Goal: Navigation & Orientation: Find specific page/section

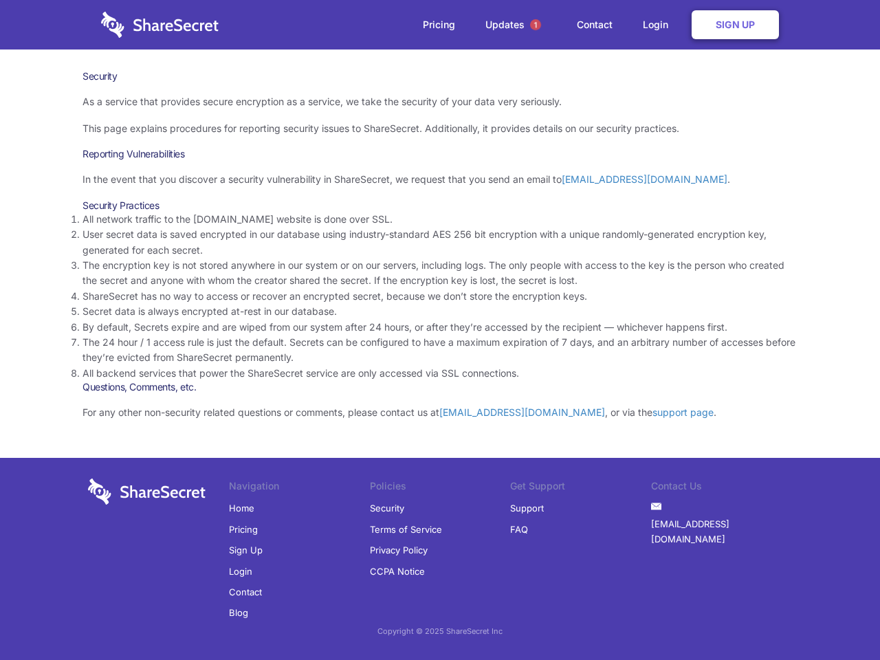
click at [440, 330] on li "By default, Secrets expire and are wiped from our system after 24 hours, or aft…" at bounding box center [440, 327] width 715 height 15
click at [536, 25] on span "1" at bounding box center [535, 24] width 11 height 11
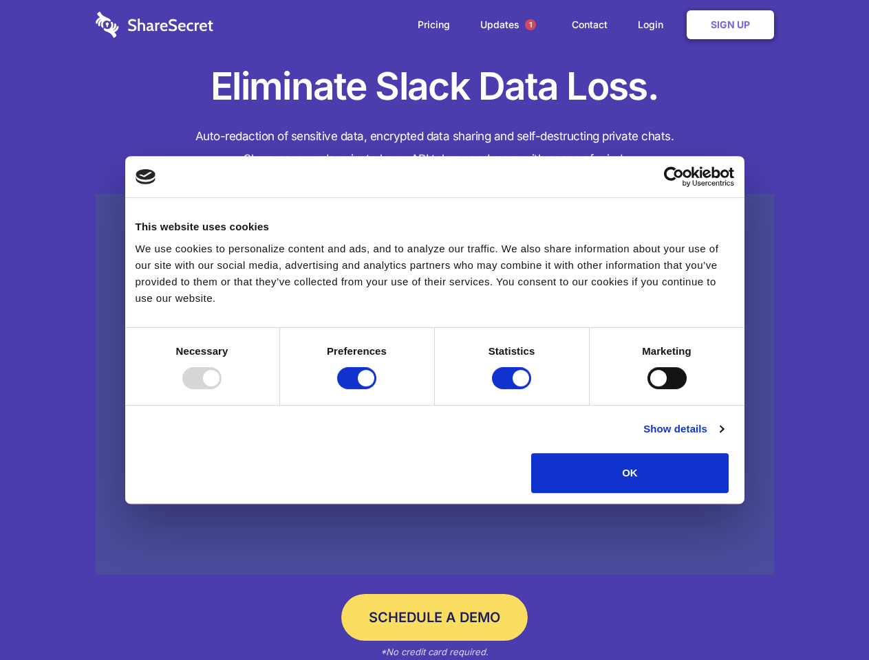
click at [221, 389] on div at bounding box center [201, 378] width 39 height 22
click at [376, 389] on input "Preferences" at bounding box center [356, 378] width 39 height 22
checkbox input "false"
click at [513, 389] on input "Statistics" at bounding box center [511, 378] width 39 height 22
checkbox input "false"
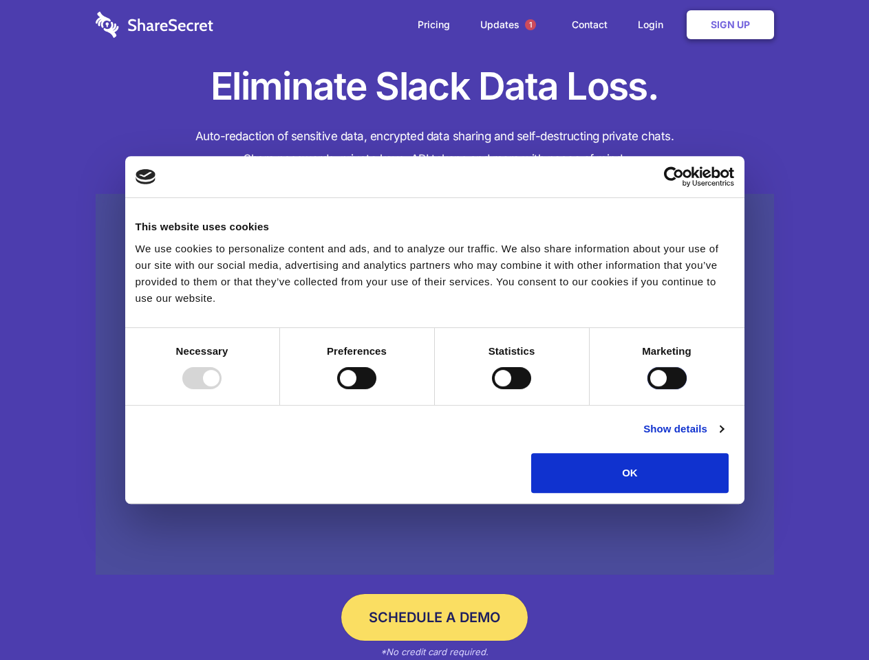
click at [647, 389] on input "Marketing" at bounding box center [666, 378] width 39 height 22
checkbox input "true"
click at [723, 437] on link "Show details" at bounding box center [683, 429] width 80 height 17
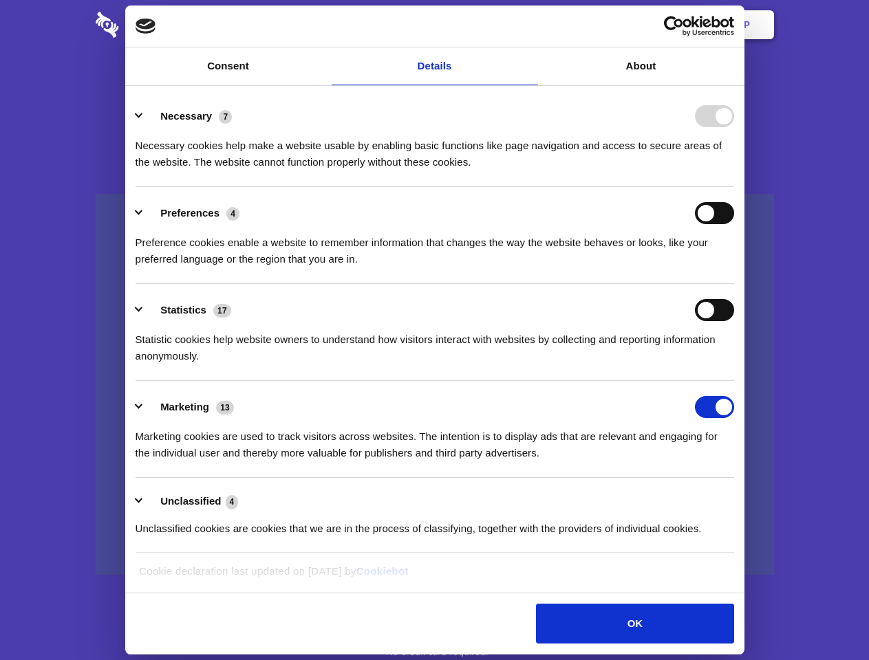
click at [734, 187] on li "Necessary 7 Necessary cookies help make a website usable by enabling basic func…" at bounding box center [434, 138] width 598 height 97
click at [530, 25] on span "1" at bounding box center [530, 24] width 11 height 11
